Goal: Task Accomplishment & Management: Complete application form

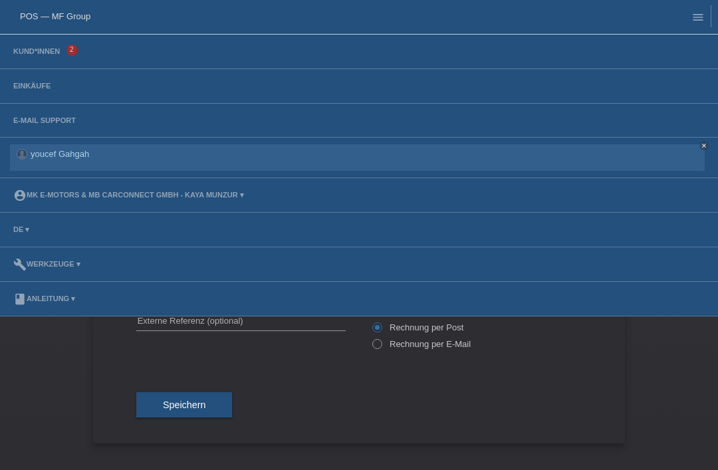
click at [43, 44] on li "Kund*innen 2" at bounding box center [359, 52] width 718 height 35
click at [41, 55] on link "Kund*innen" at bounding box center [37, 51] width 60 height 8
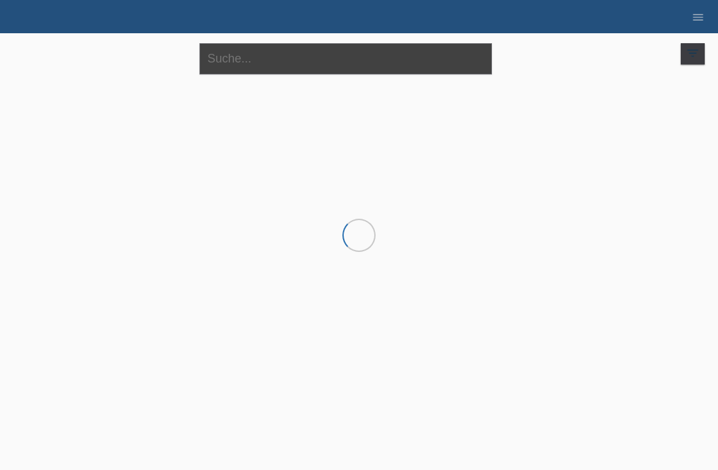
click at [224, 69] on input "text" at bounding box center [346, 58] width 293 height 31
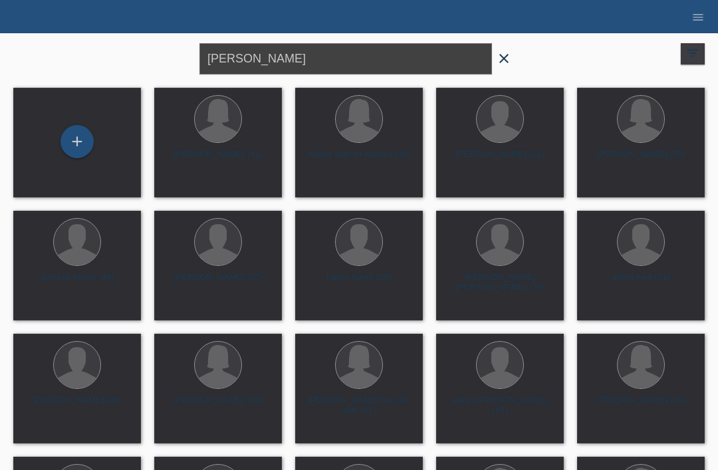
type input "Daniela"
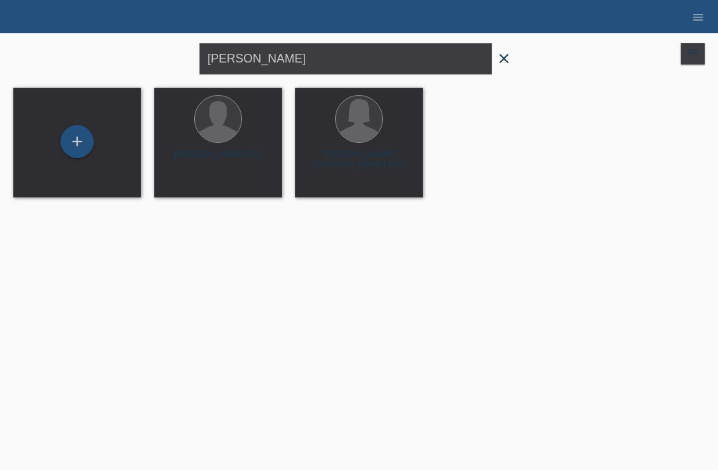
click at [505, 62] on icon "close" at bounding box center [504, 59] width 16 height 16
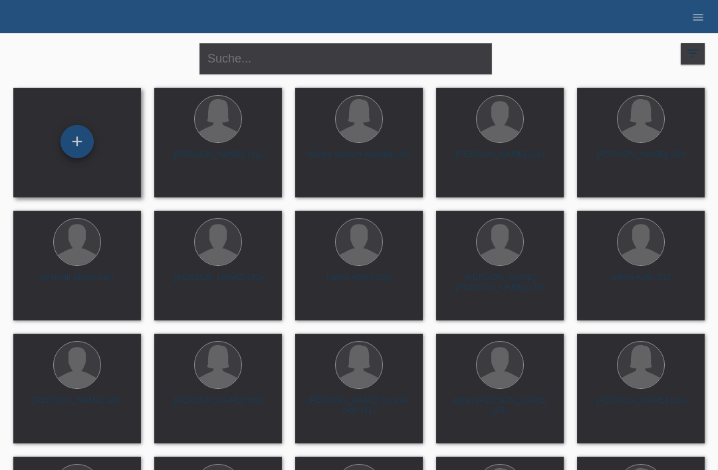
click at [86, 147] on div "+" at bounding box center [77, 141] width 32 height 23
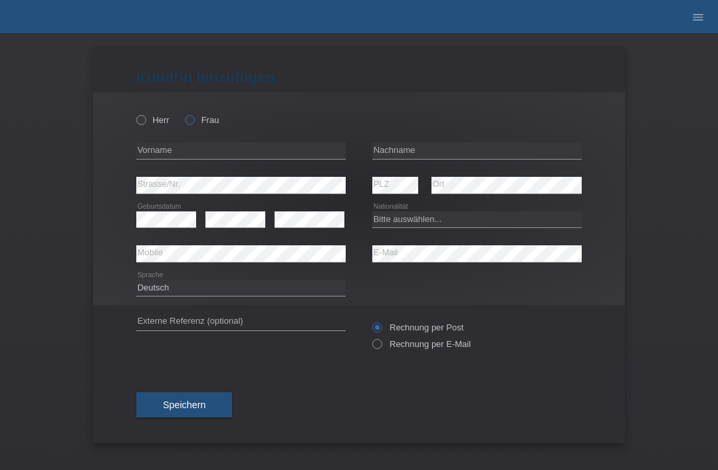
click at [183, 113] on icon at bounding box center [183, 113] width 0 height 0
click at [189, 124] on input "Frau" at bounding box center [189, 119] width 9 height 9
radio input "true"
click at [401, 148] on input "text" at bounding box center [478, 150] width 210 height 17
type input "[PERSON_NAME]"
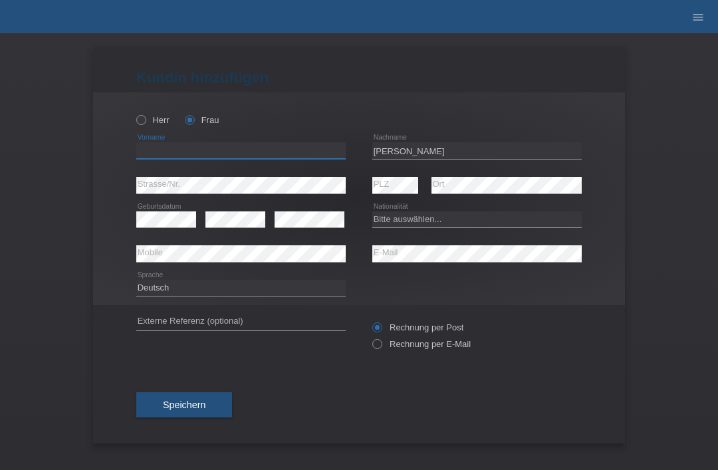
click at [267, 156] on input "text" at bounding box center [241, 150] width 210 height 17
type input "daniela"
click at [416, 225] on select "Bitte auswählen... Schweiz Deutschland Liechtenstein Österreich ------------ Af…" at bounding box center [478, 220] width 210 height 16
select select "BR"
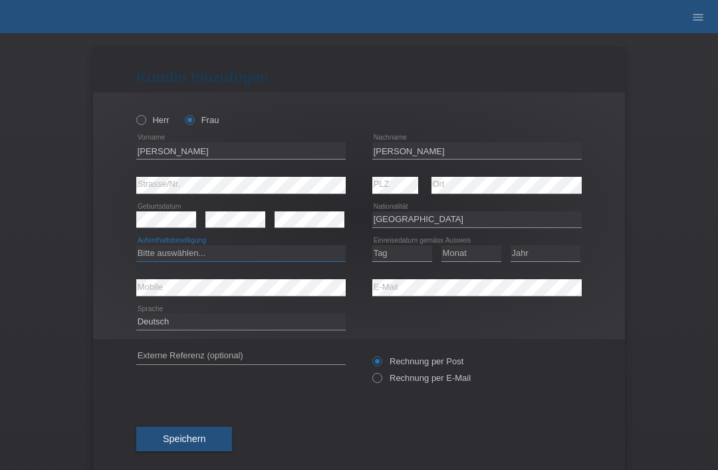
click at [240, 252] on select "Bitte auswählen... C B B - Flüchtlingsstatus Andere" at bounding box center [241, 253] width 210 height 16
select select "B"
click at [414, 258] on select "Tag 01 02 03 04 05 06 07 08 09 10 11" at bounding box center [403, 253] width 60 height 16
select select "16"
click at [462, 247] on select "Monat 01 02 03 04 05 06 07 08 09 10 11" at bounding box center [472, 253] width 60 height 16
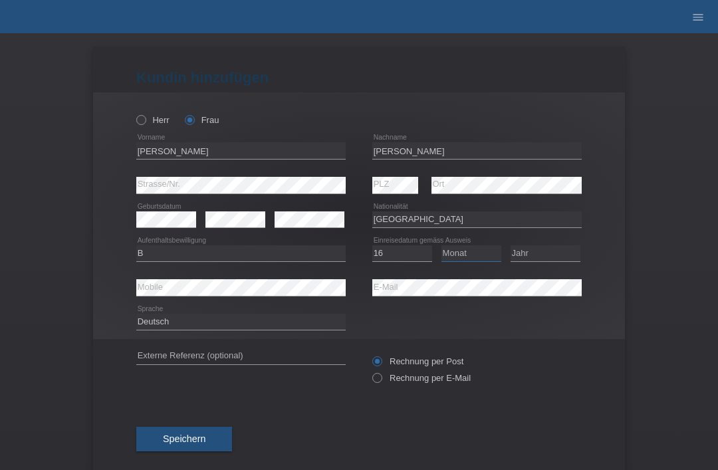
select select "05"
click at [551, 254] on select "Jahr 2025 2024 2023 2022 2021 2020 2019 2018 2017 2016 2015 2014 2013 2012 2011…" at bounding box center [546, 253] width 70 height 16
select select "2016"
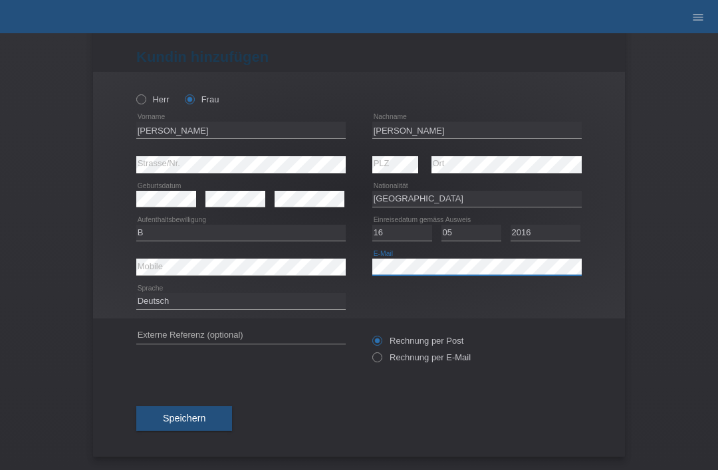
scroll to position [26, 0]
click at [206, 417] on span "Speichern" at bounding box center [184, 418] width 43 height 11
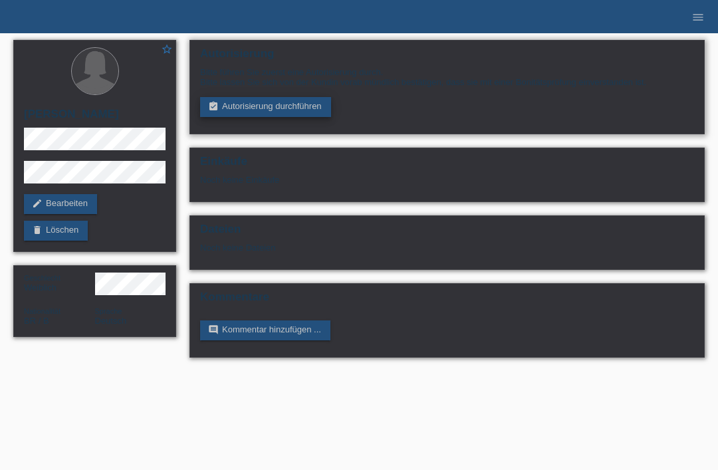
click at [232, 108] on link "assignment_turned_in Autorisierung durchführen" at bounding box center [265, 107] width 131 height 20
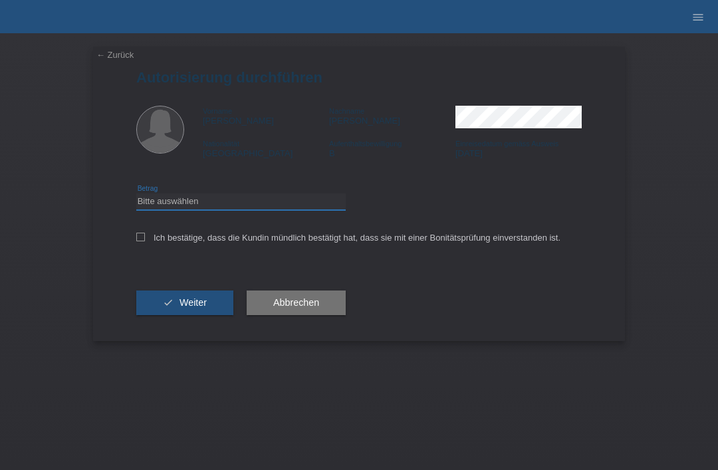
click at [186, 206] on select "Bitte auswählen CHF 1.00 - CHF 499.00 CHF 500.00 - CHF 1'999.00 CHF 2'000.00 - …" at bounding box center [241, 202] width 210 height 16
select select "3"
click at [141, 239] on icon at bounding box center [140, 237] width 9 height 9
click at [141, 239] on input "Ich bestätige, dass die Kundin mündlich bestätigt hat, dass sie mit einer Bonit…" at bounding box center [140, 237] width 9 height 9
checkbox input "true"
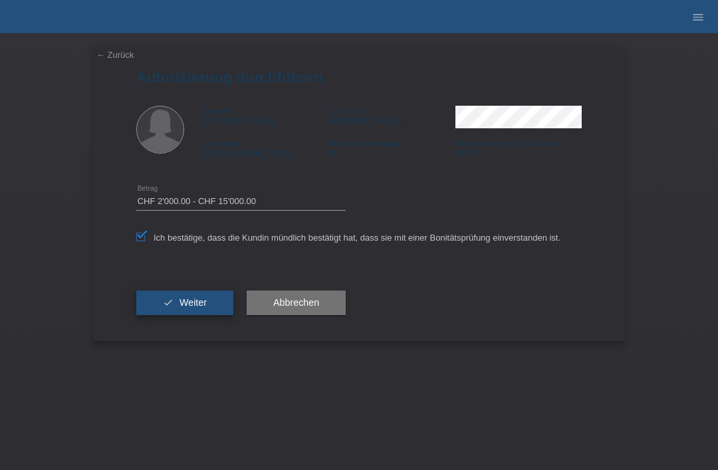
click at [156, 307] on button "check Weiter" at bounding box center [184, 303] width 97 height 25
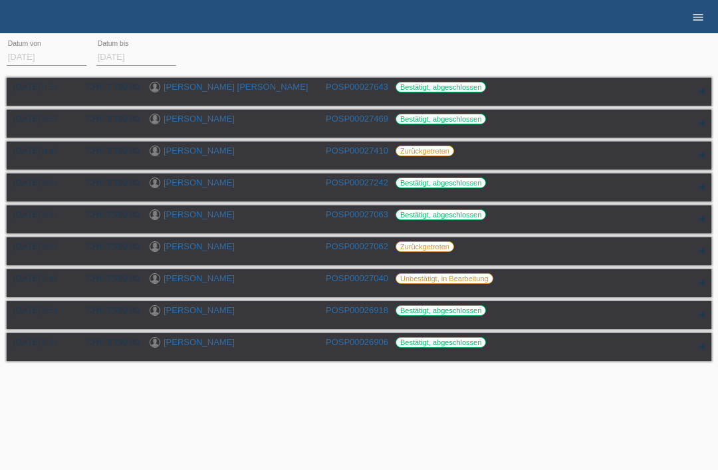
click at [693, 14] on icon "menu" at bounding box center [698, 17] width 13 height 13
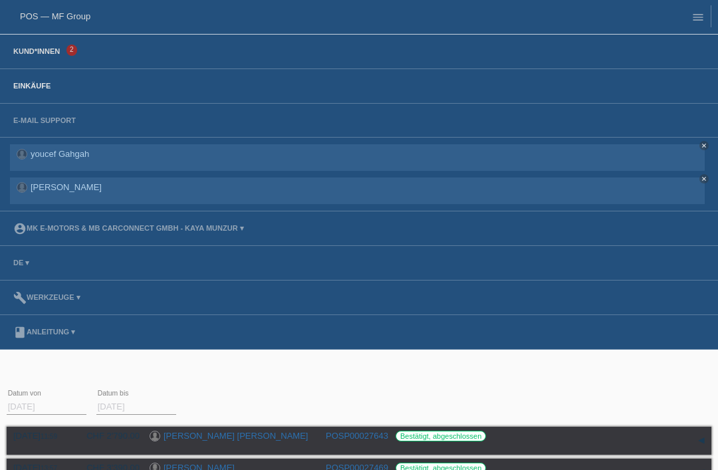
click at [37, 53] on link "Kund*innen" at bounding box center [37, 51] width 60 height 8
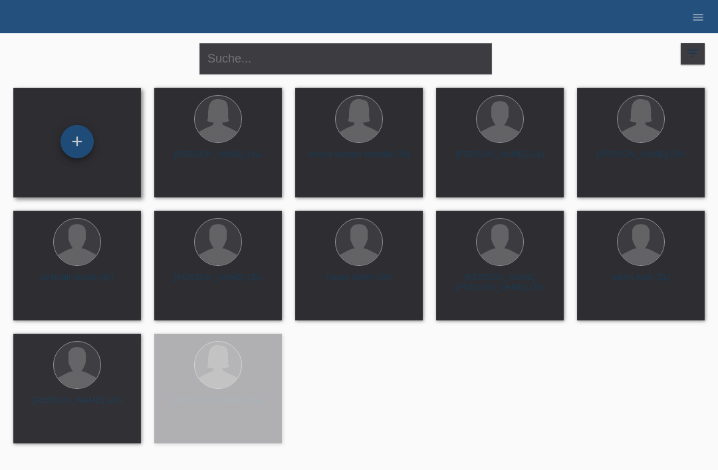
click at [74, 140] on div "+" at bounding box center [77, 141] width 32 height 23
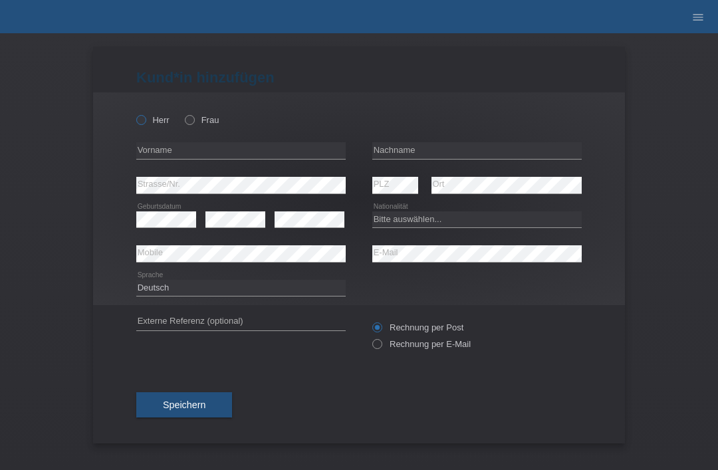
click at [134, 113] on icon at bounding box center [134, 113] width 0 height 0
click at [138, 120] on input "Herr" at bounding box center [140, 119] width 9 height 9
radio input "true"
click at [412, 150] on input "text" at bounding box center [478, 150] width 210 height 17
type input "Souza xavi"
